Goal: Information Seeking & Learning: Learn about a topic

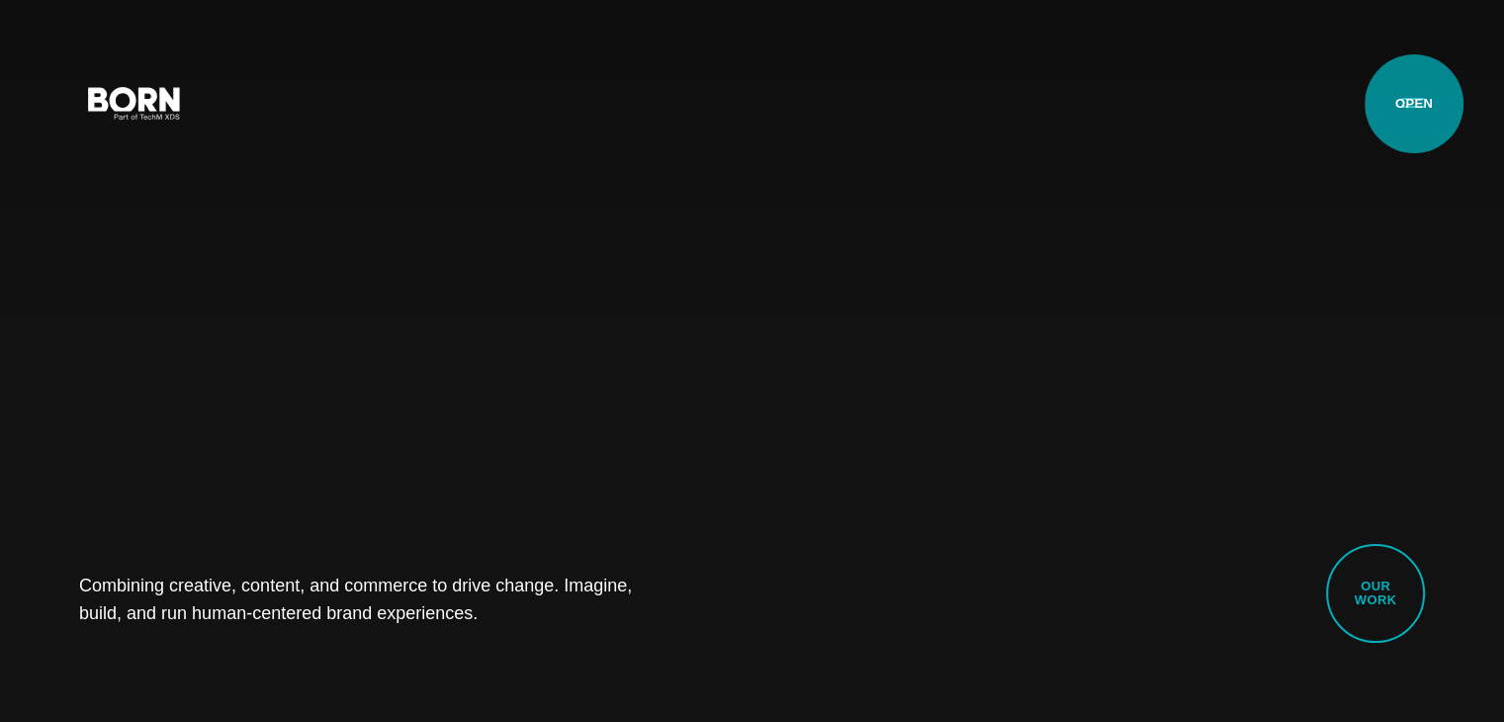
click at [1414, 104] on button "Primary Menu" at bounding box center [1412, 102] width 47 height 42
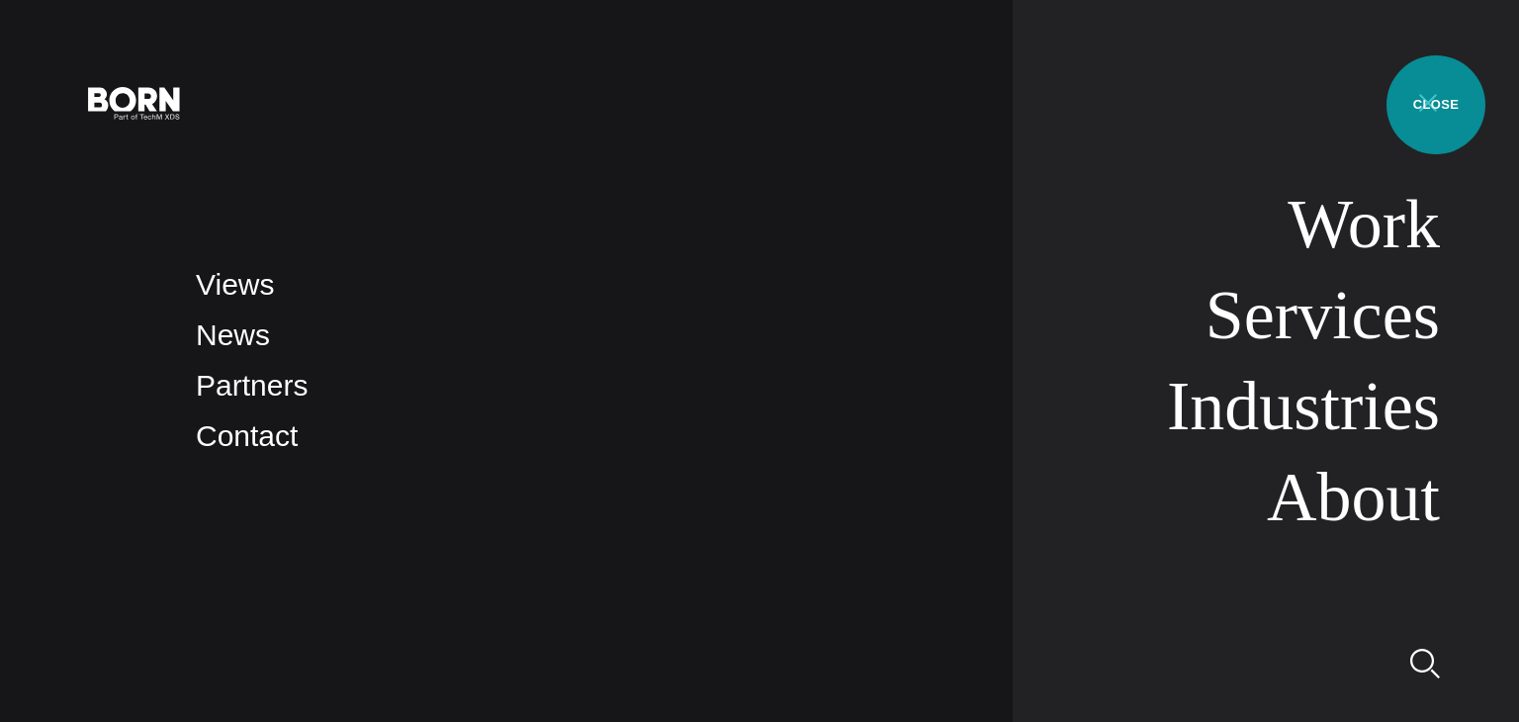
click at [1436, 105] on button "Primary Menu" at bounding box center [1427, 102] width 47 height 42
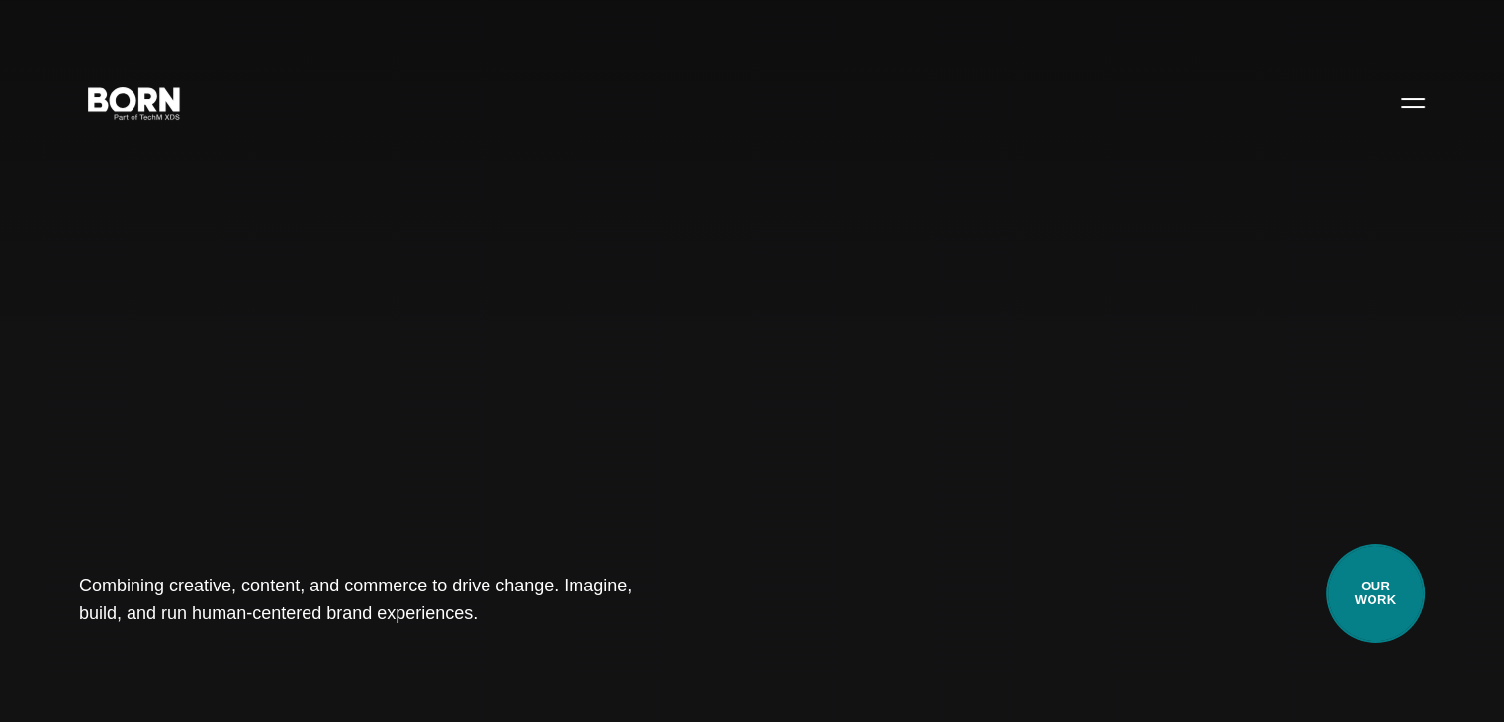
click at [1388, 610] on link "Our Work" at bounding box center [1375, 593] width 99 height 99
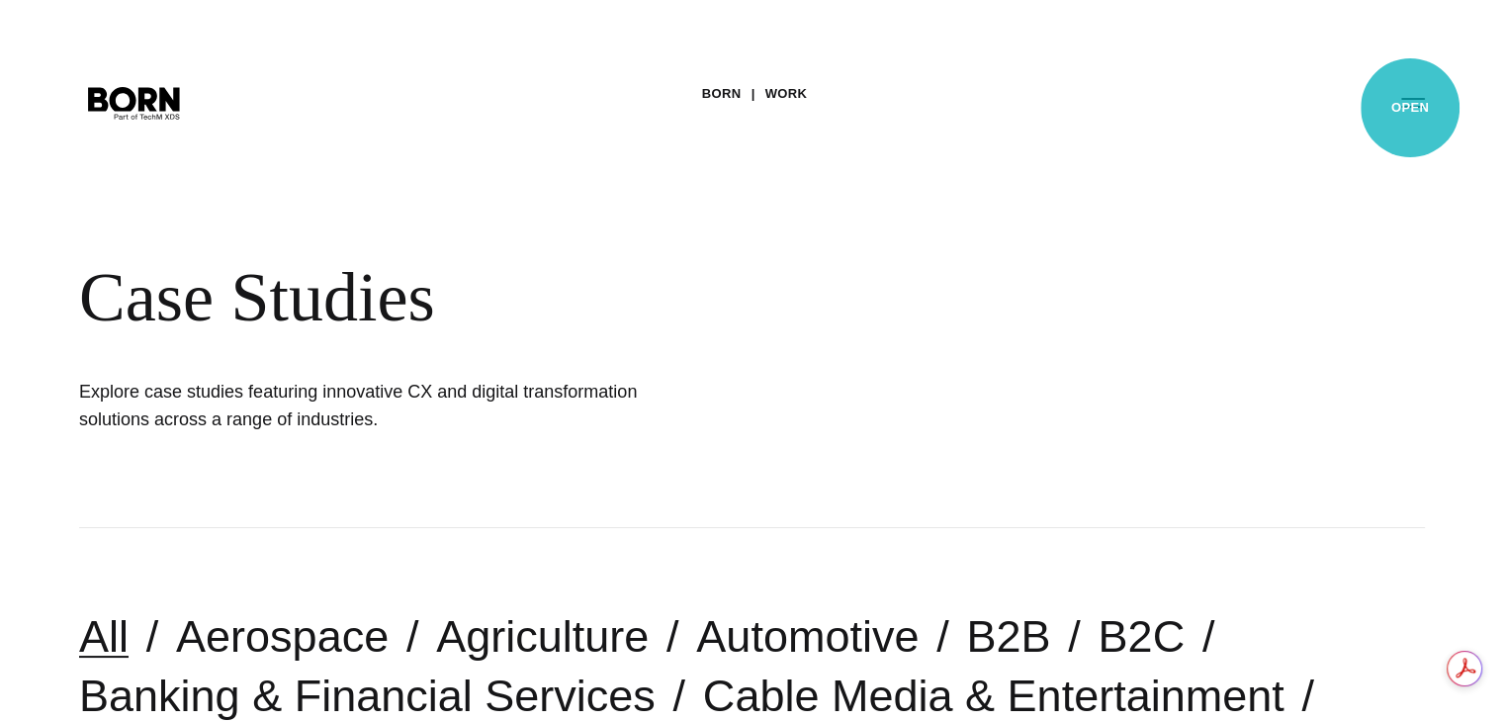
click at [1410, 108] on button "Primary Menu" at bounding box center [1412, 102] width 47 height 42
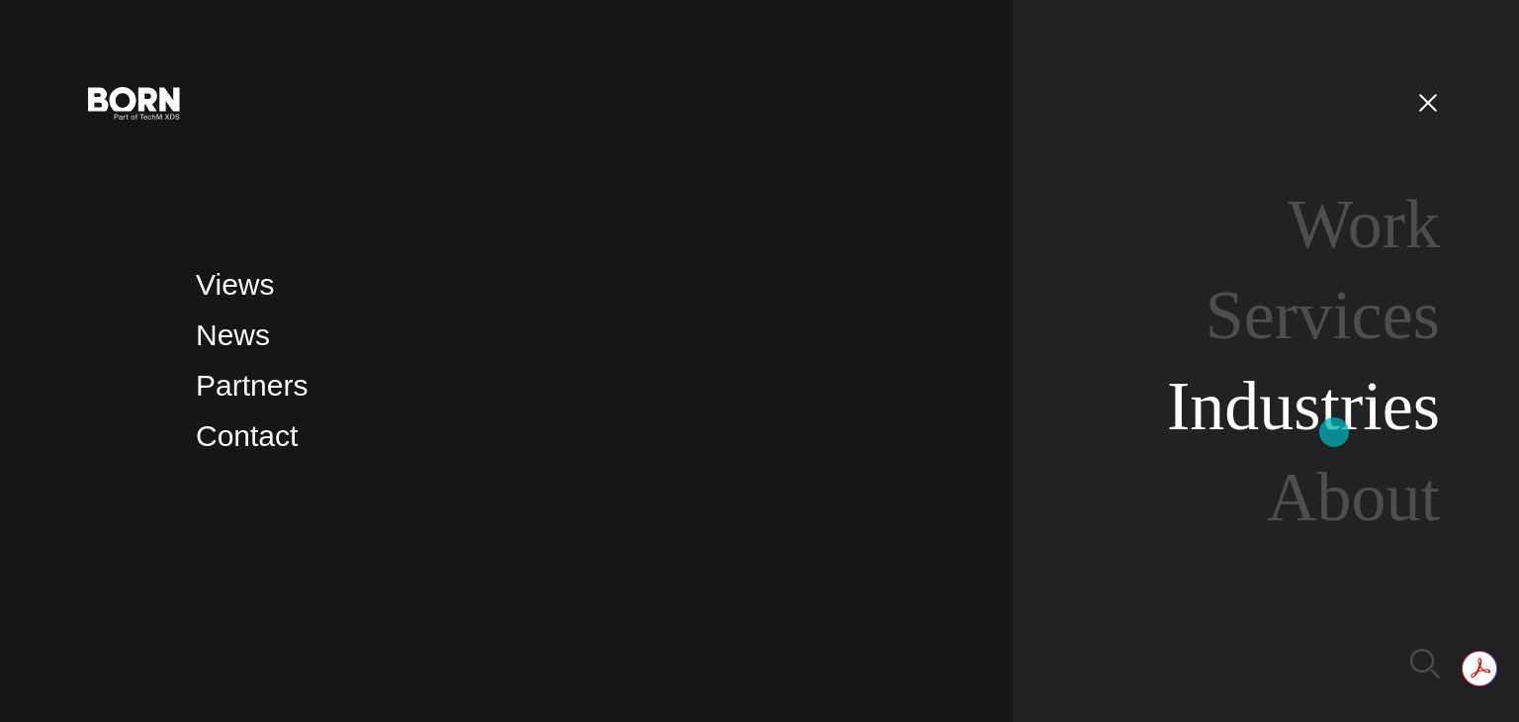
click at [1334, 432] on link "Industries" at bounding box center [1303, 406] width 273 height 76
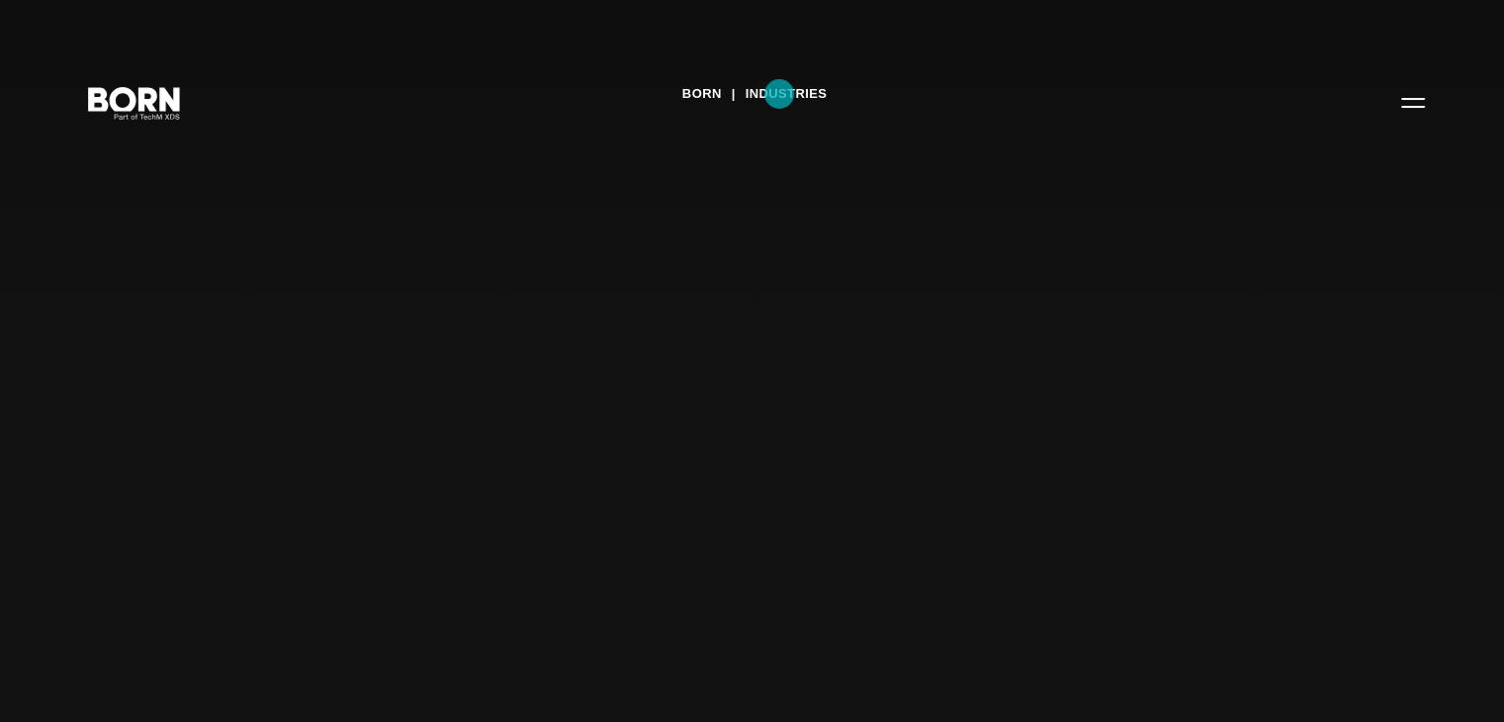
click at [779, 94] on link "Industries" at bounding box center [787, 94] width 82 height 30
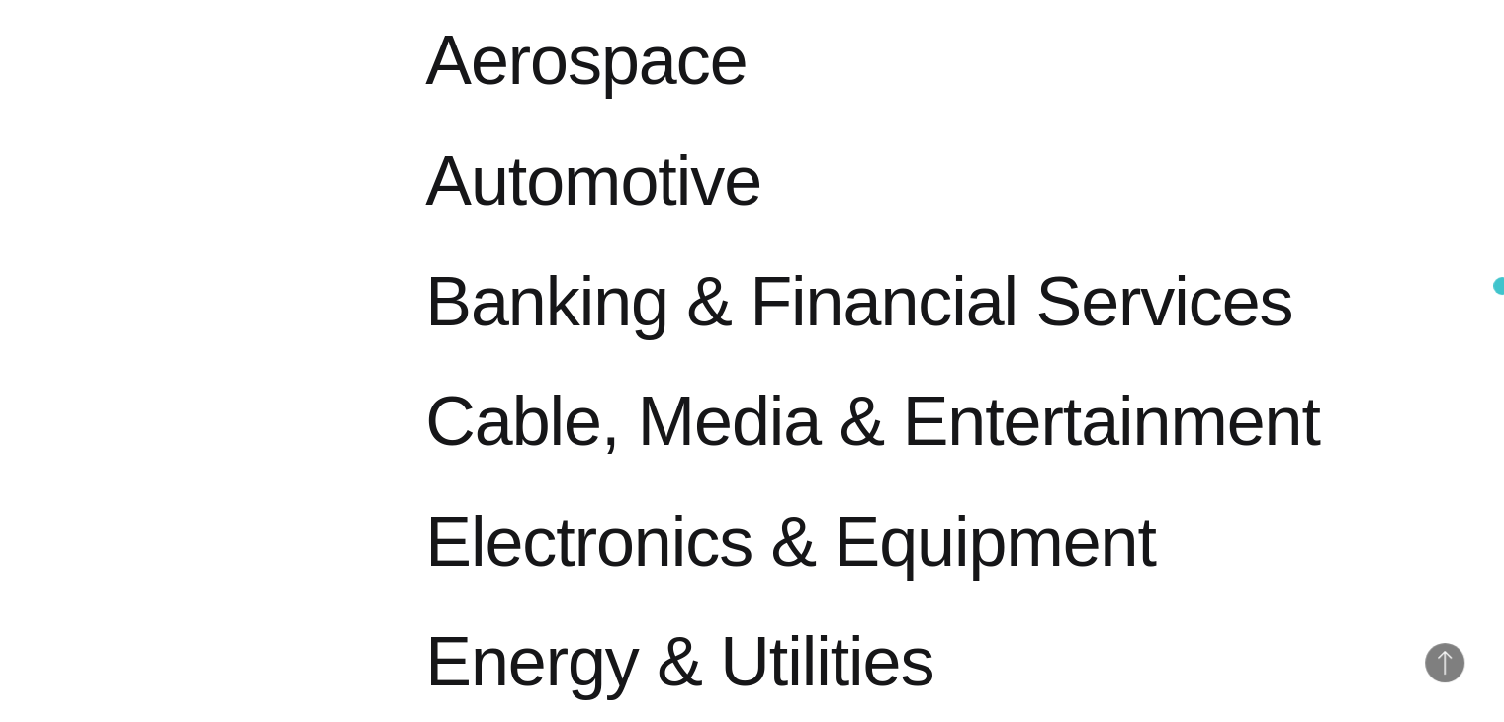
scroll to position [1084, 0]
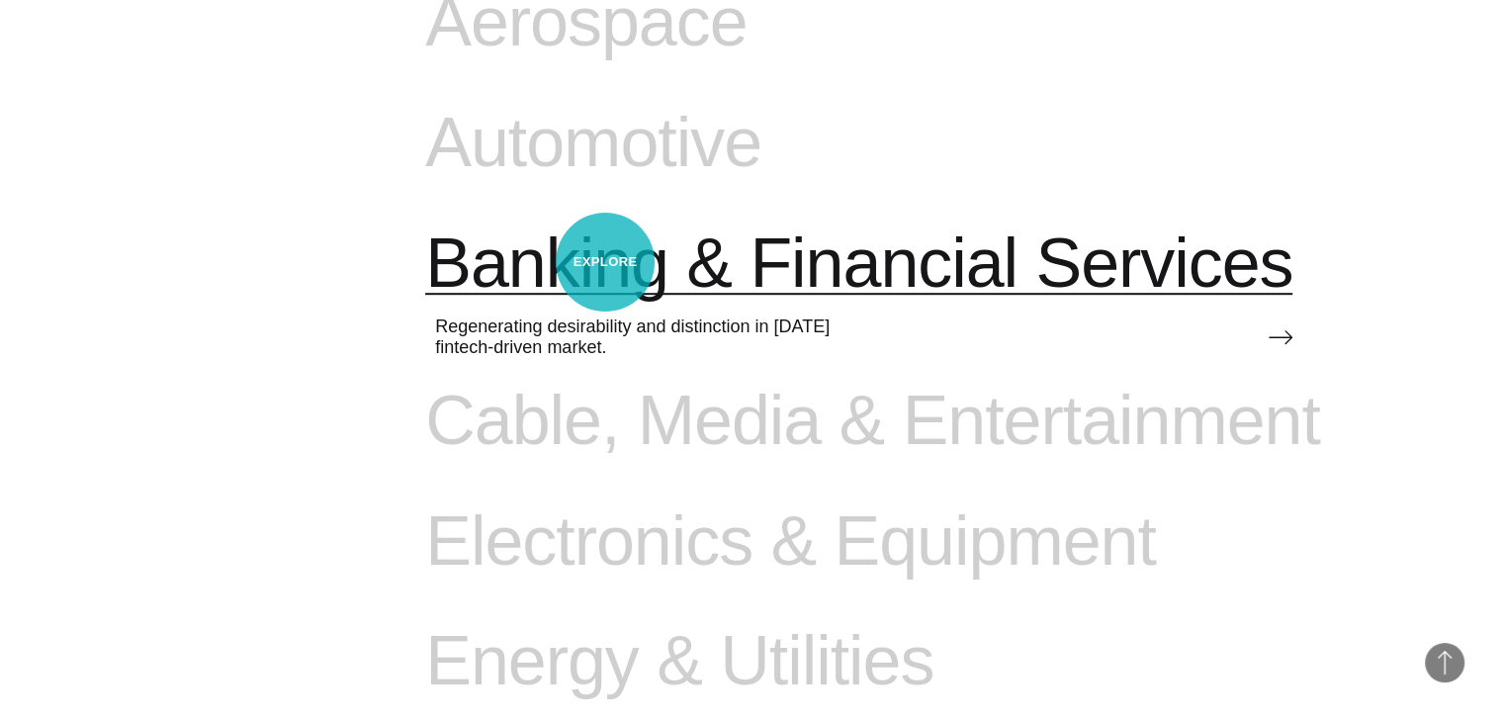
click at [605, 264] on span "Banking & Financial Services" at bounding box center [858, 263] width 867 height 81
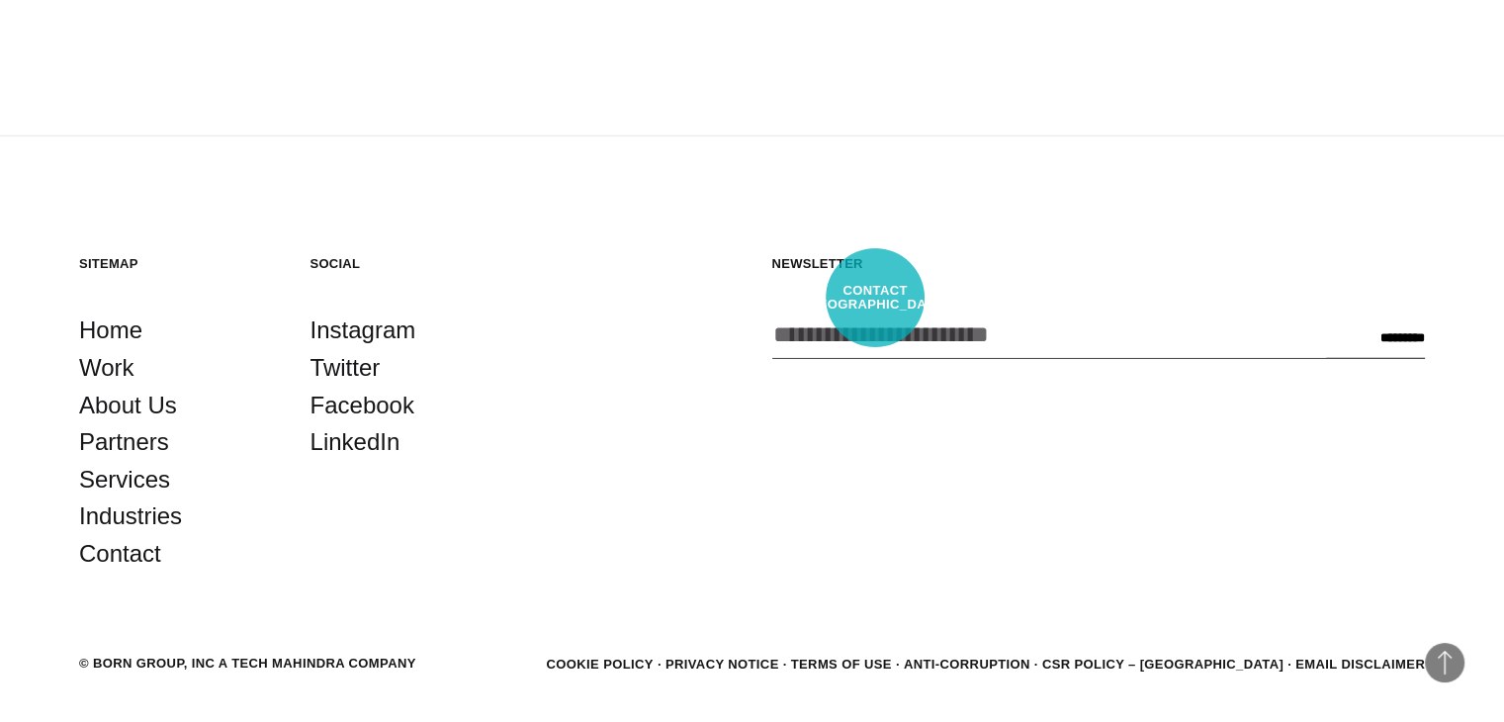
scroll to position [5320, 0]
